Goal: Check status: Check status

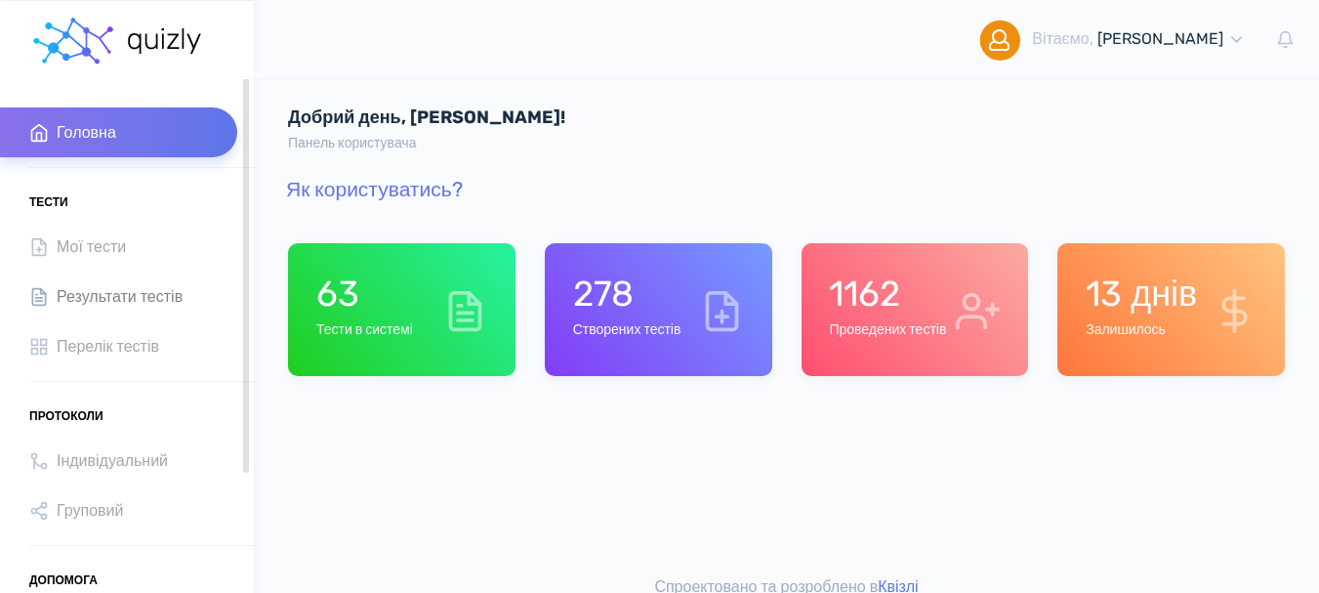
click at [145, 299] on span "Результати тестів" at bounding box center [120, 296] width 126 height 26
click at [915, 317] on div "1162 Проведених тестів" at bounding box center [887, 309] width 117 height 74
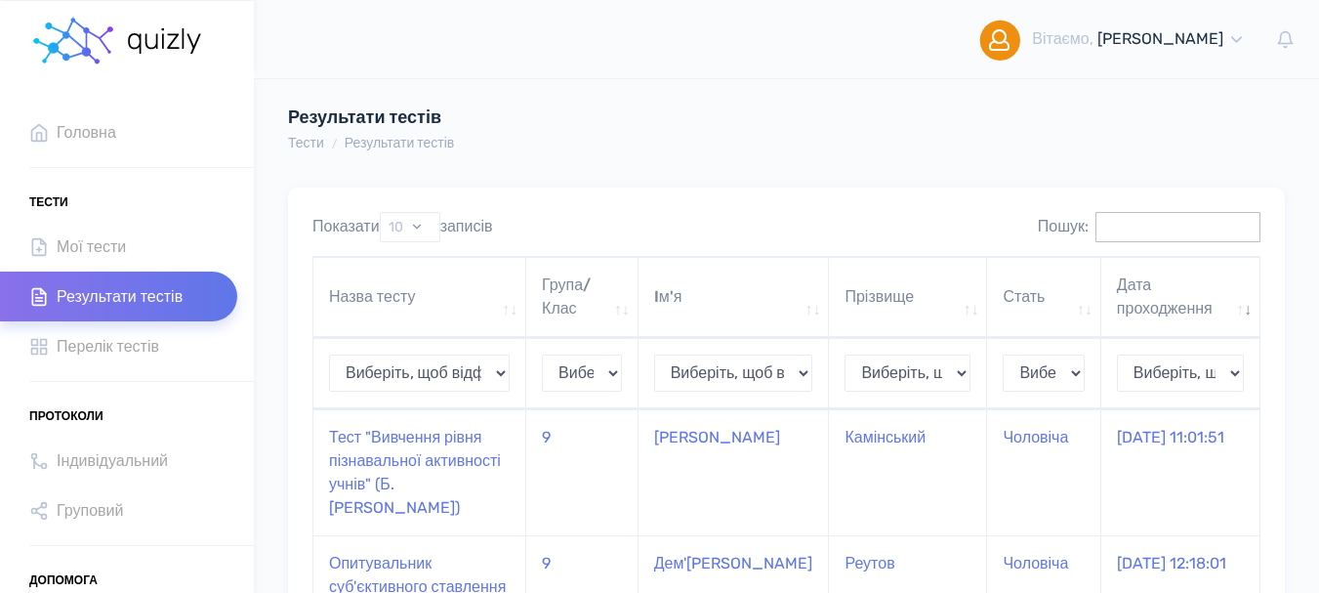
click at [1095, 228] on input "Пошук:" at bounding box center [1177, 227] width 165 height 30
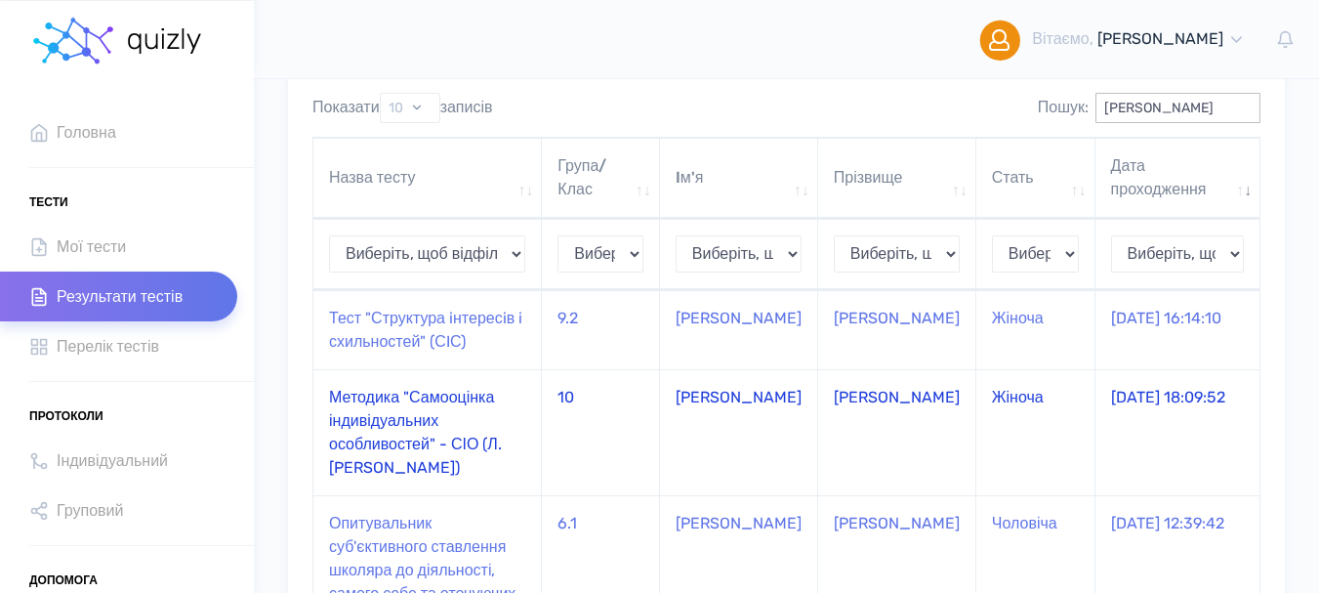
scroll to position [98, 0]
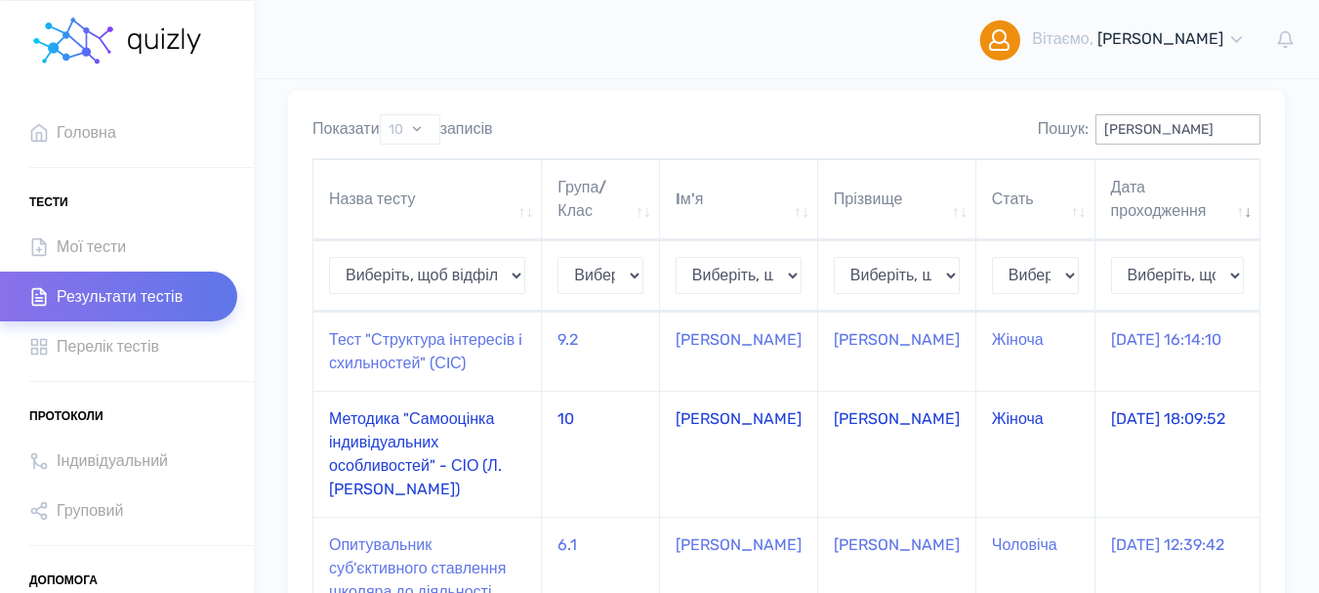
type input "[PERSON_NAME]"
click at [399, 450] on td "Методика "Самооцінка індивідуальних особливостей" - СІО (Л. [PERSON_NAME])" at bounding box center [427, 453] width 228 height 126
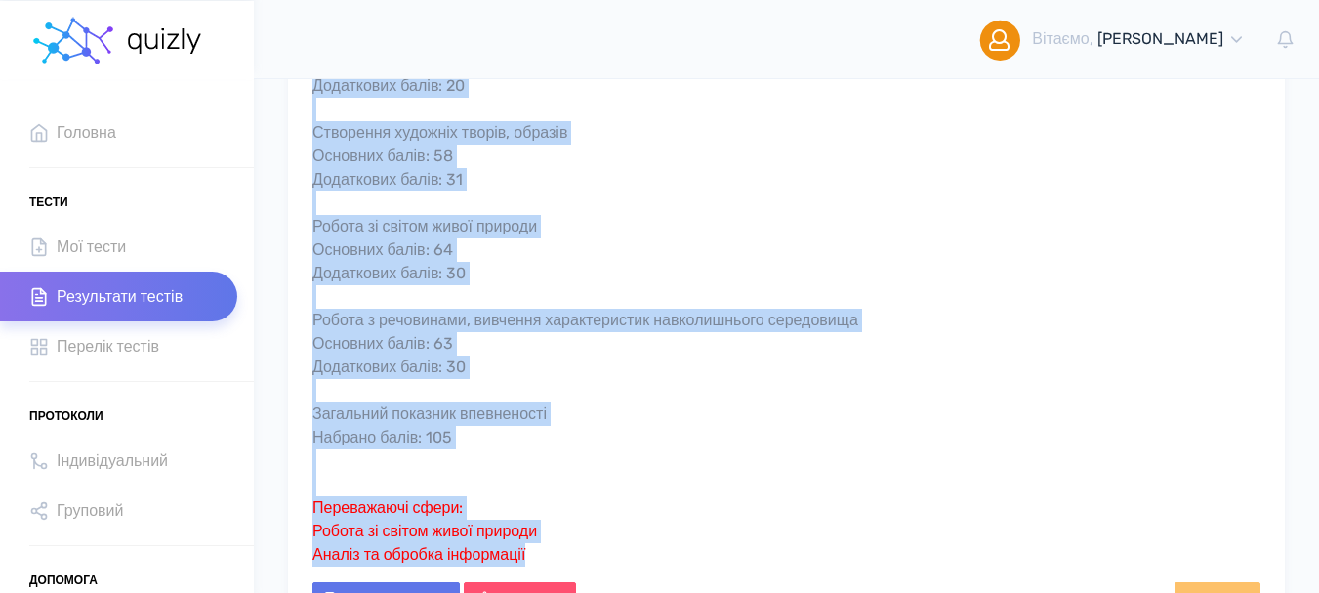
scroll to position [781, 0]
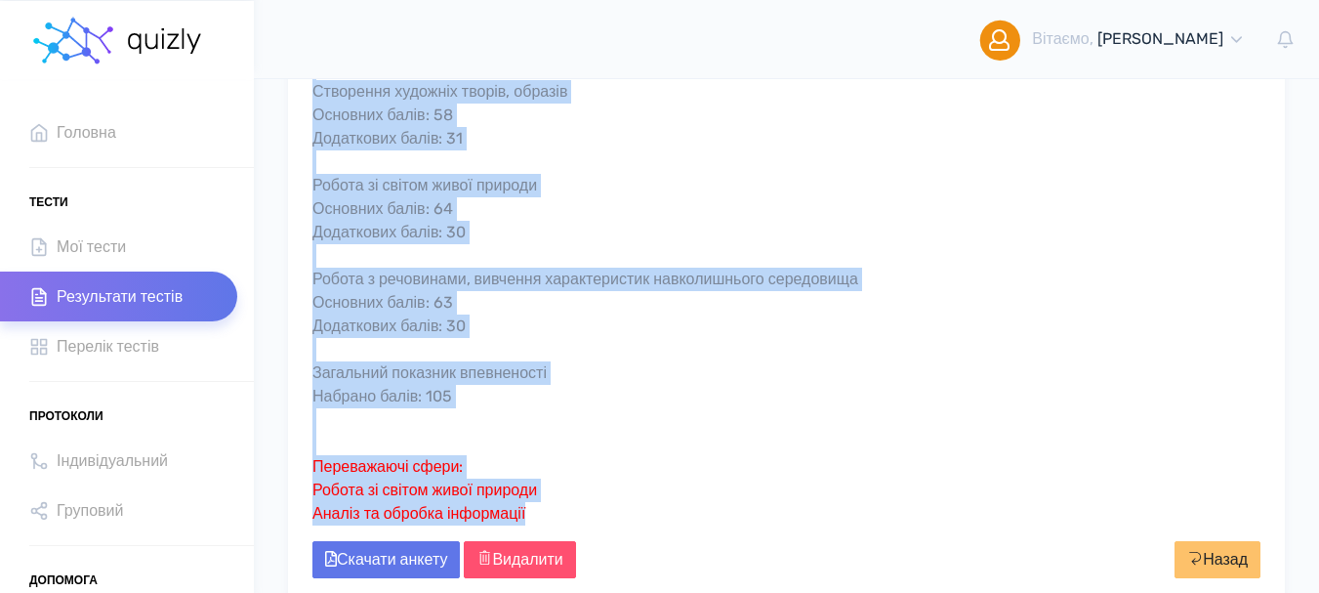
drag, startPoint x: 315, startPoint y: 294, endPoint x: 629, endPoint y: 507, distance: 378.8
click at [629, 507] on div "Методика "Самооцінка індивідуальних особливостей" - СІО (Л. Кабардова) Дата про…" at bounding box center [786, 4] width 997 height 1196
click at [497, 431] on div "Аналіз та обробка інформації Основних балів: 64 Додаткових балів: 27 Робота з м…" at bounding box center [786, 115] width 948 height 820
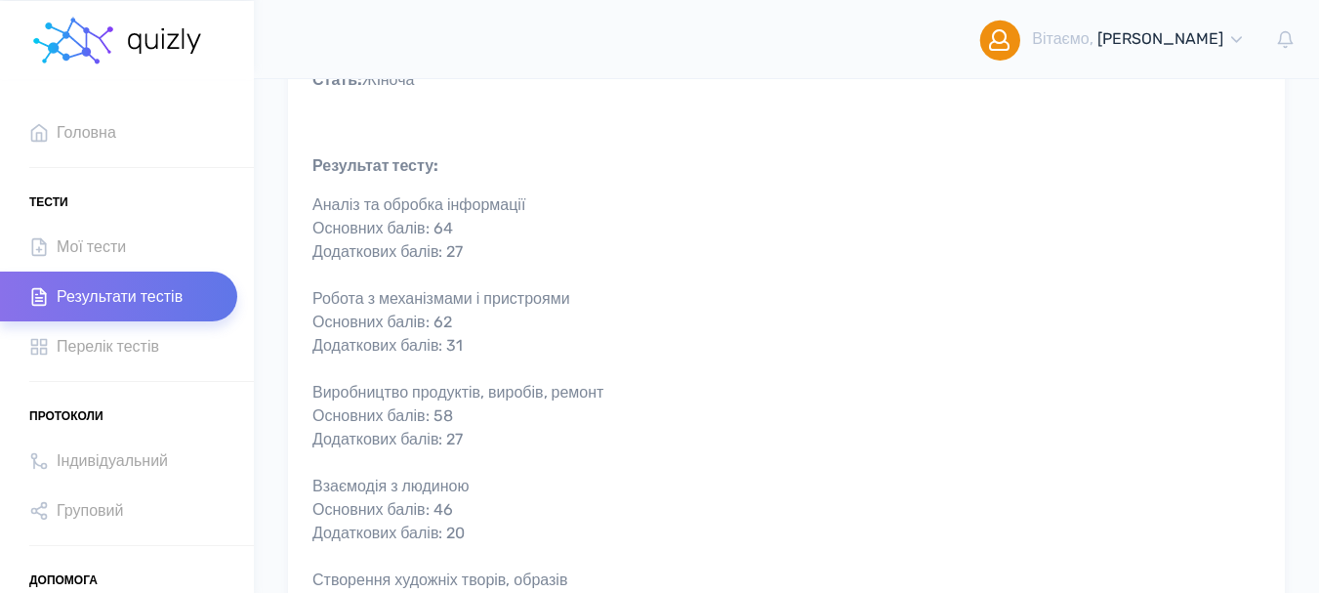
scroll to position [98, 0]
